Goal: Information Seeking & Learning: Learn about a topic

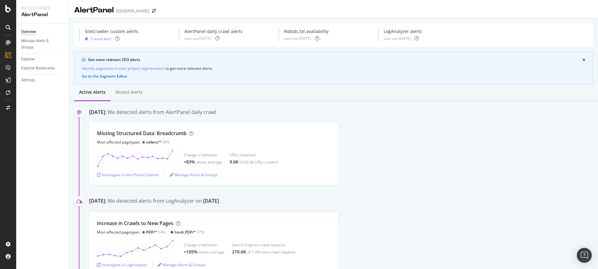
scroll to position [122, 0]
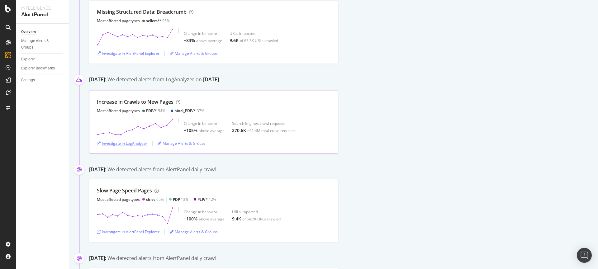
click at [127, 143] on div "Investigate in LogAnalyzer" at bounding box center [122, 143] width 50 height 5
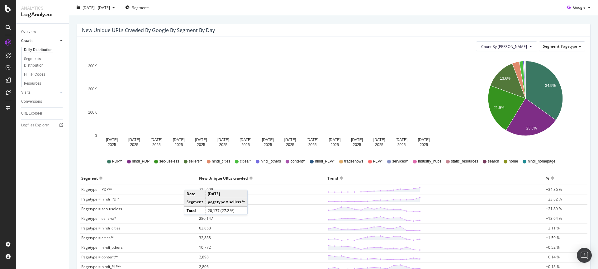
scroll to position [60, 0]
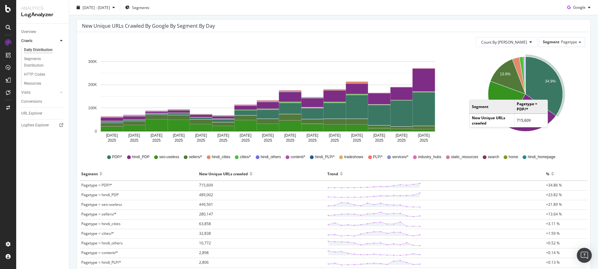
click at [550, 93] on icon "A chart." at bounding box center [544, 86] width 37 height 59
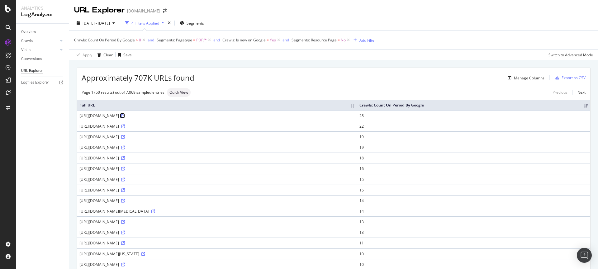
click at [125, 115] on icon at bounding box center [123, 116] width 4 height 4
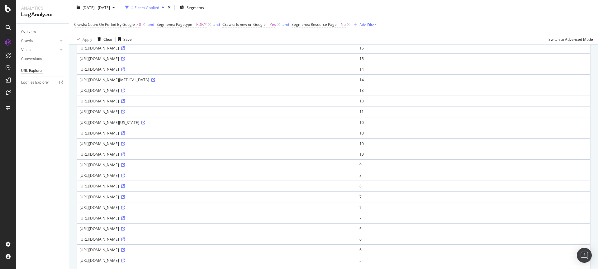
scroll to position [132, 0]
click at [125, 185] on icon at bounding box center [123, 186] width 4 height 4
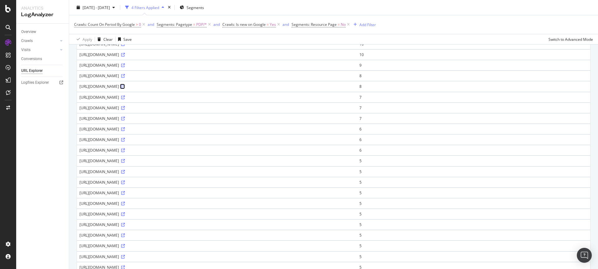
scroll to position [407, 0]
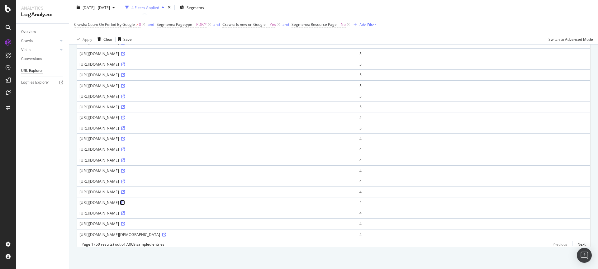
click at [125, 201] on icon at bounding box center [123, 203] width 4 height 4
click at [575, 247] on link "Next" at bounding box center [579, 244] width 13 height 9
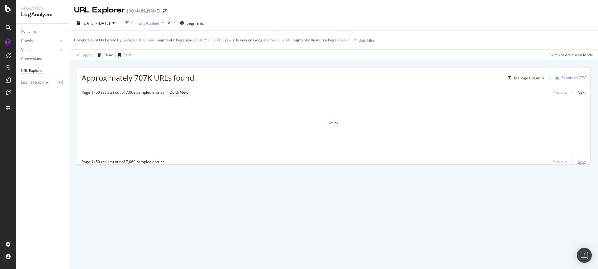
scroll to position [0, 0]
